Goal: Task Accomplishment & Management: Manage account settings

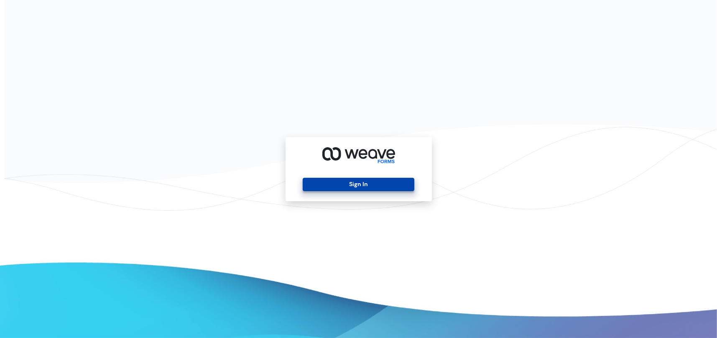
click at [359, 187] on button "Sign In" at bounding box center [359, 184] width 112 height 13
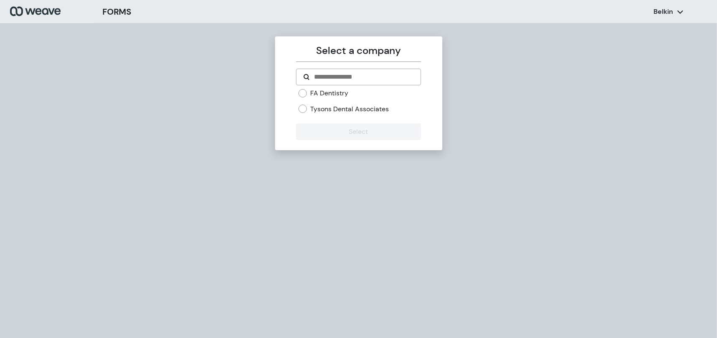
click at [314, 109] on label "Tysons Dental Associates" at bounding box center [349, 108] width 79 height 9
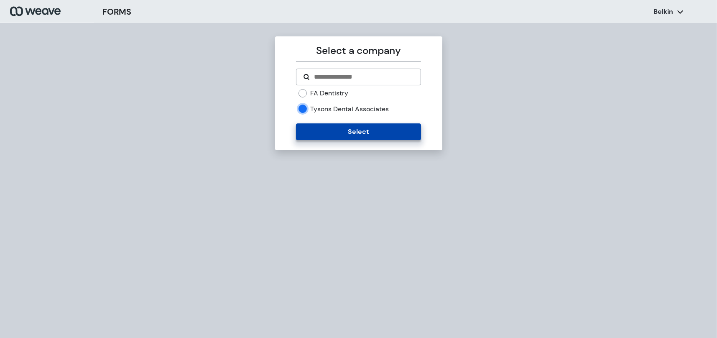
click at [320, 130] on button "Select" at bounding box center [358, 131] width 125 height 17
